Goal: Task Accomplishment & Management: Manage account settings

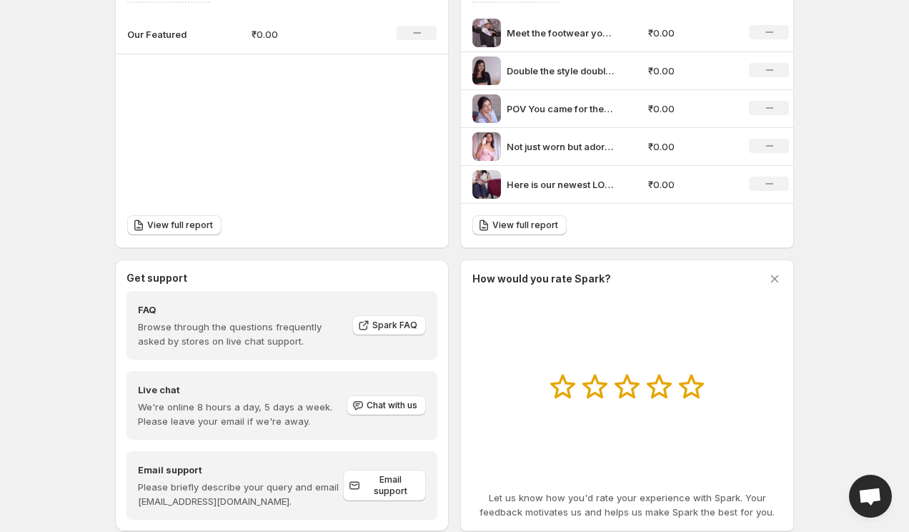
scroll to position [564, 0]
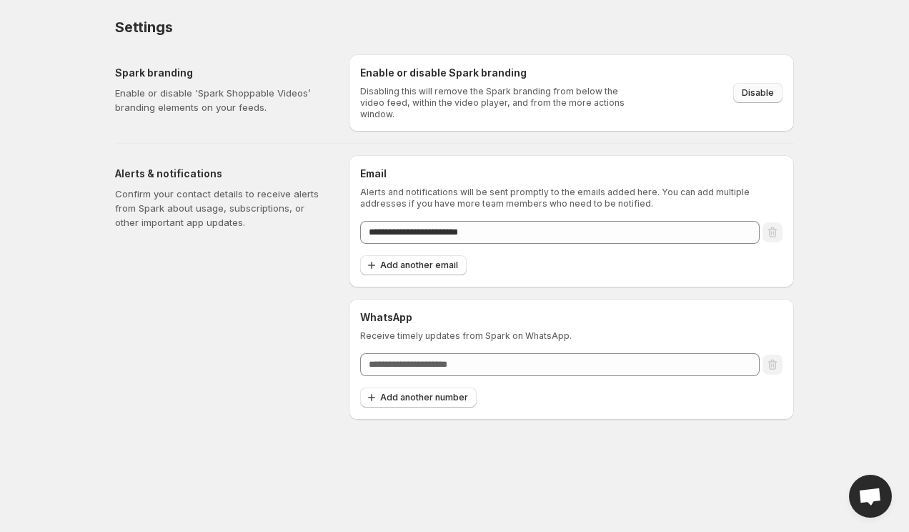
click at [760, 91] on span "Disable" at bounding box center [758, 92] width 32 height 11
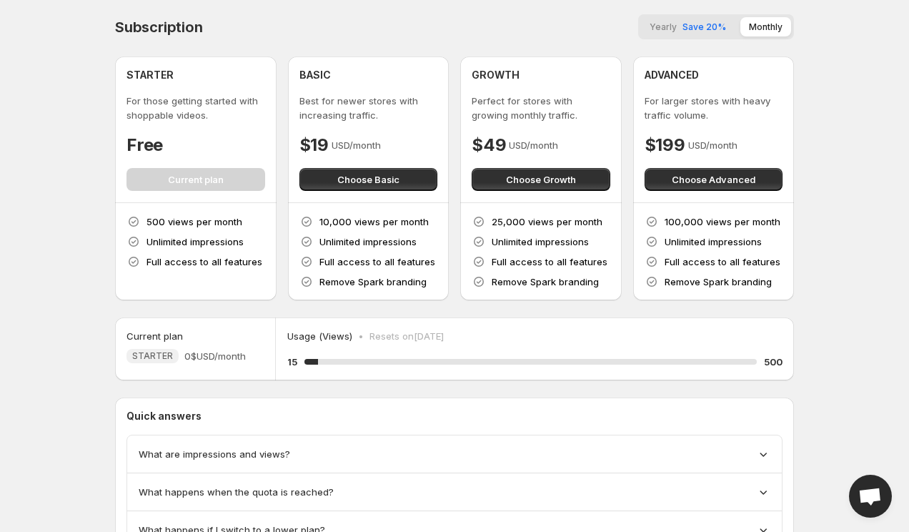
scroll to position [69, 0]
